Goal: Information Seeking & Learning: Learn about a topic

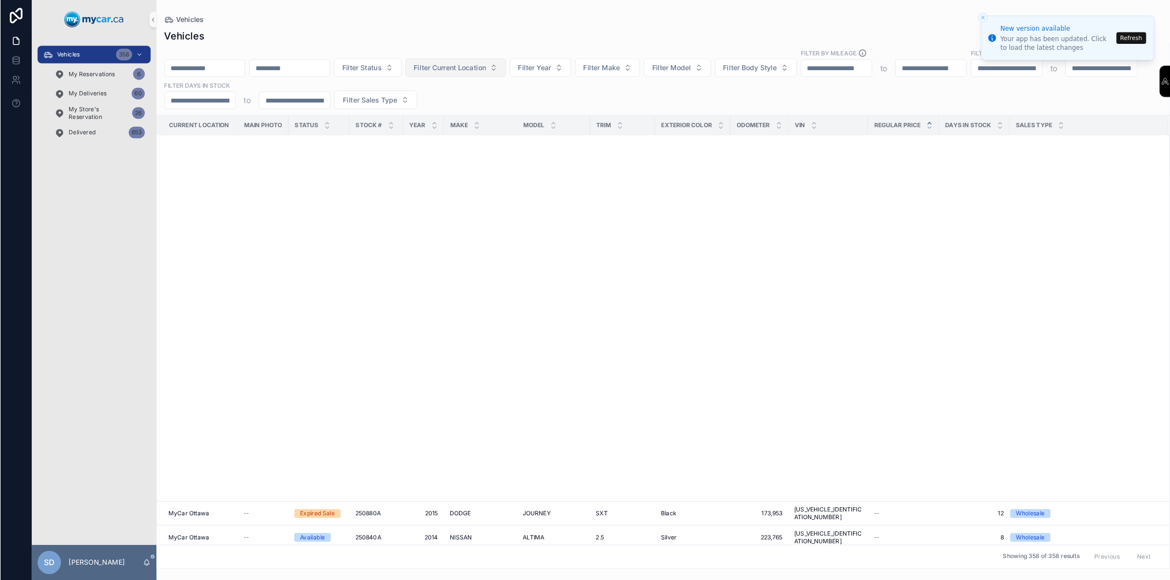
scroll to position [614, 0]
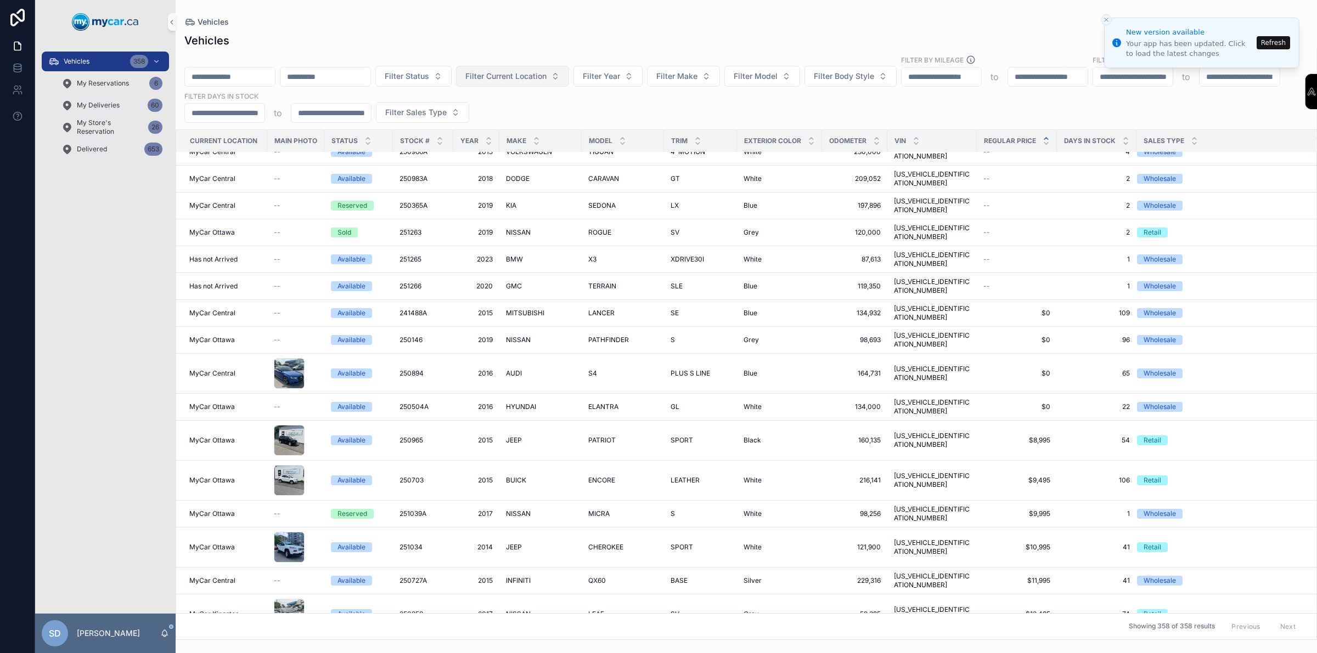
click at [546, 75] on span "Filter Current Location" at bounding box center [505, 76] width 81 height 11
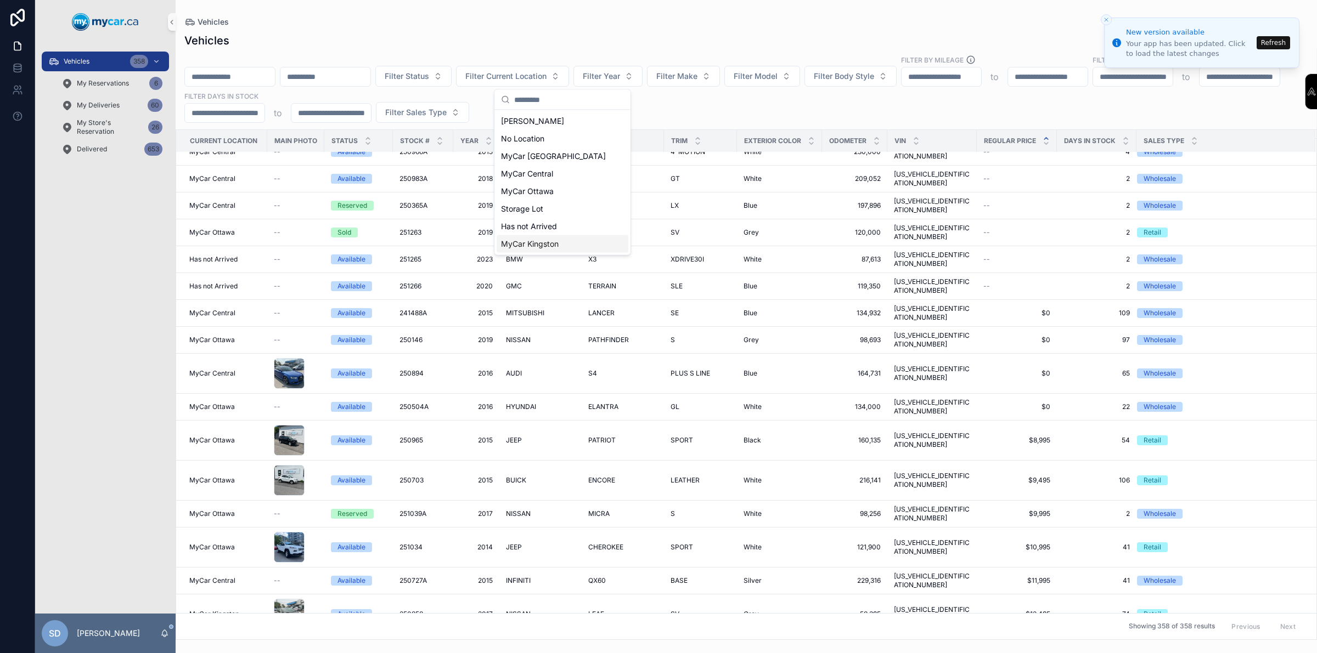
click at [544, 244] on span "MyCar Kingston" at bounding box center [530, 244] width 58 height 11
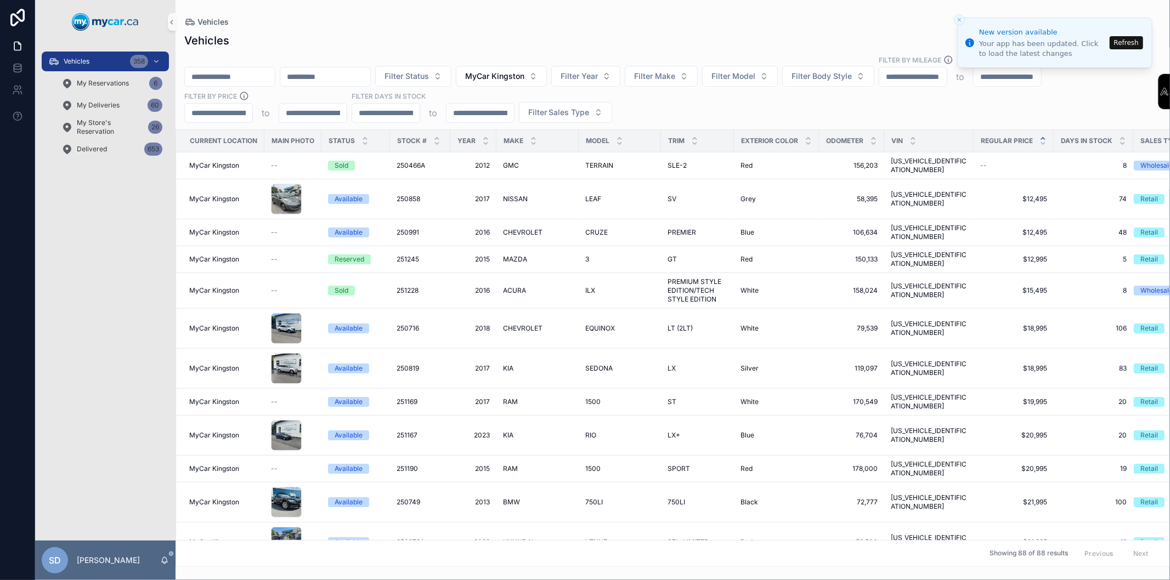
click at [635, 25] on div "Vehicles" at bounding box center [672, 22] width 977 height 9
click at [1041, 140] on icon "scrollable content" at bounding box center [1043, 143] width 7 height 7
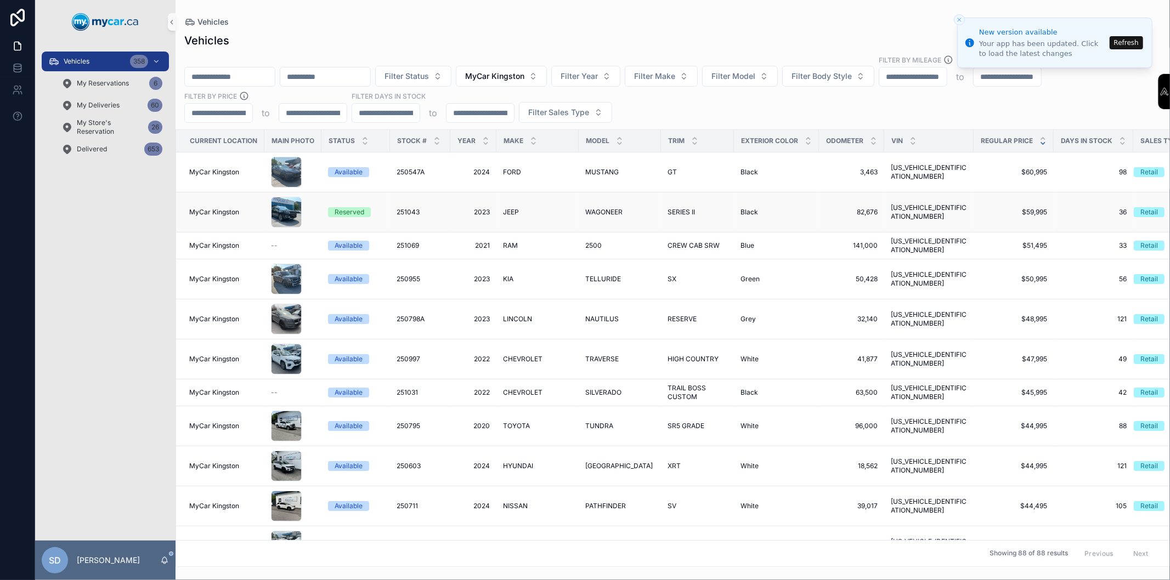
click at [338, 211] on div "Reserved" at bounding box center [350, 212] width 30 height 10
click at [349, 501] on div "Available" at bounding box center [349, 506] width 28 height 10
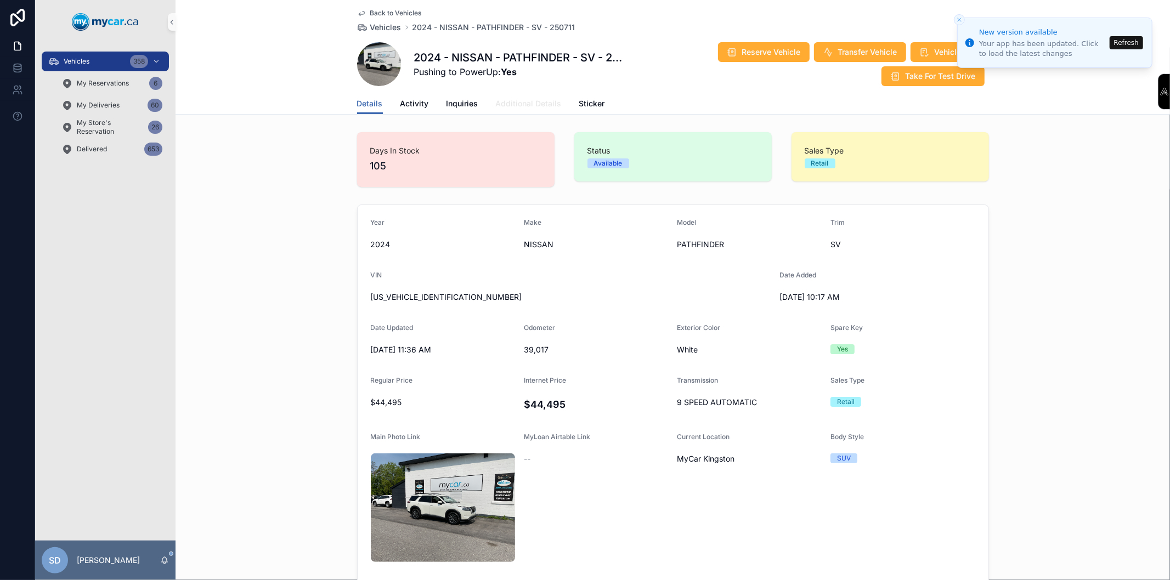
click at [547, 105] on span "Additional Details" at bounding box center [529, 103] width 66 height 11
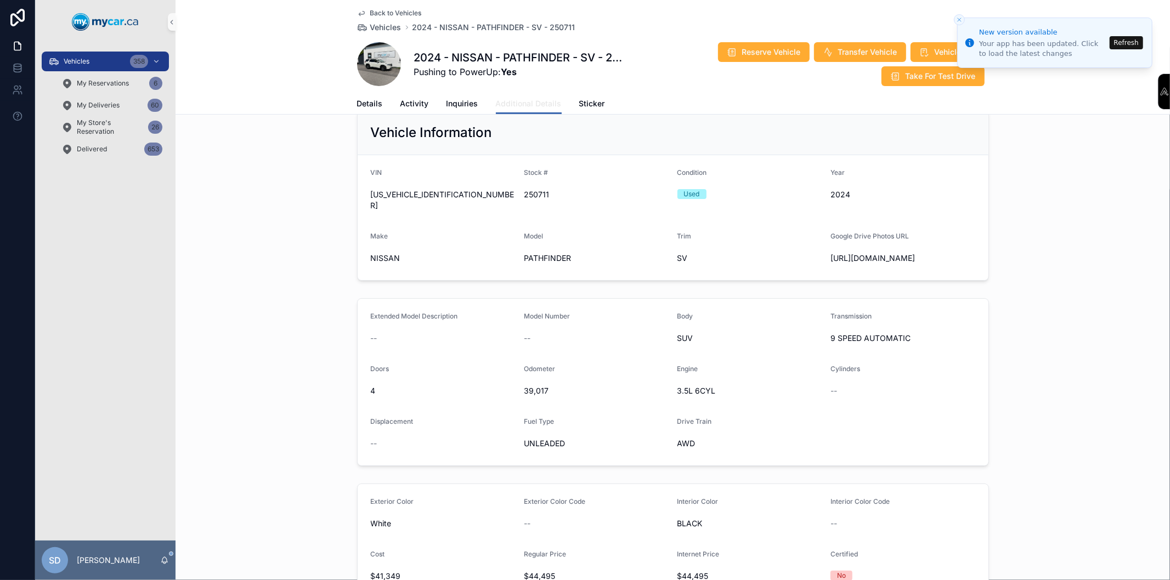
scroll to position [61, 0]
